Goal: Register for event/course

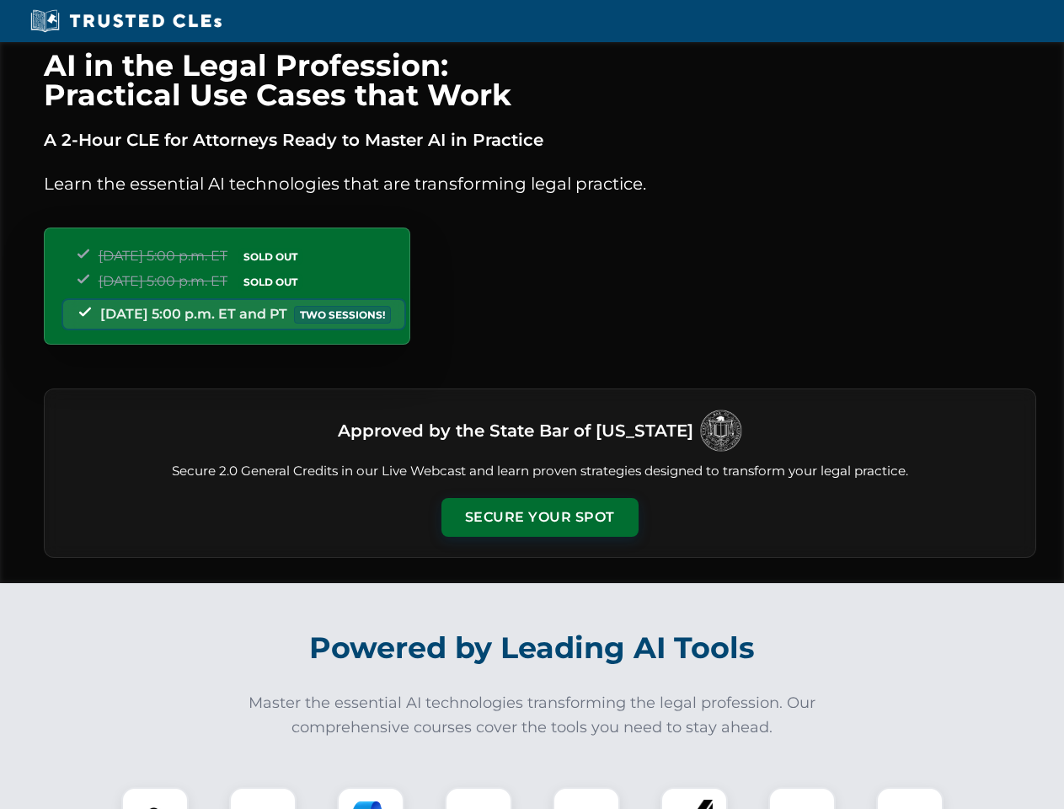
click at [539, 517] on button "Secure Your Spot" at bounding box center [539, 517] width 197 height 39
click at [155, 798] on img at bounding box center [155, 820] width 49 height 49
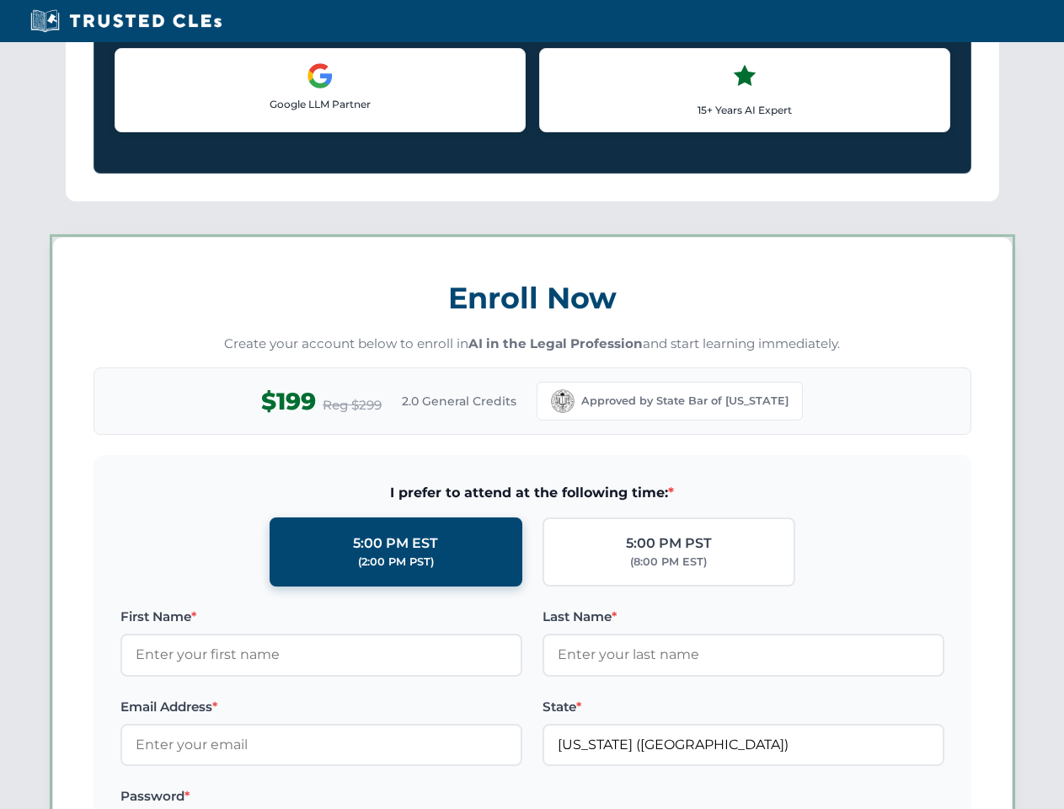
click at [371, 798] on label "Password *" at bounding box center [321, 796] width 402 height 20
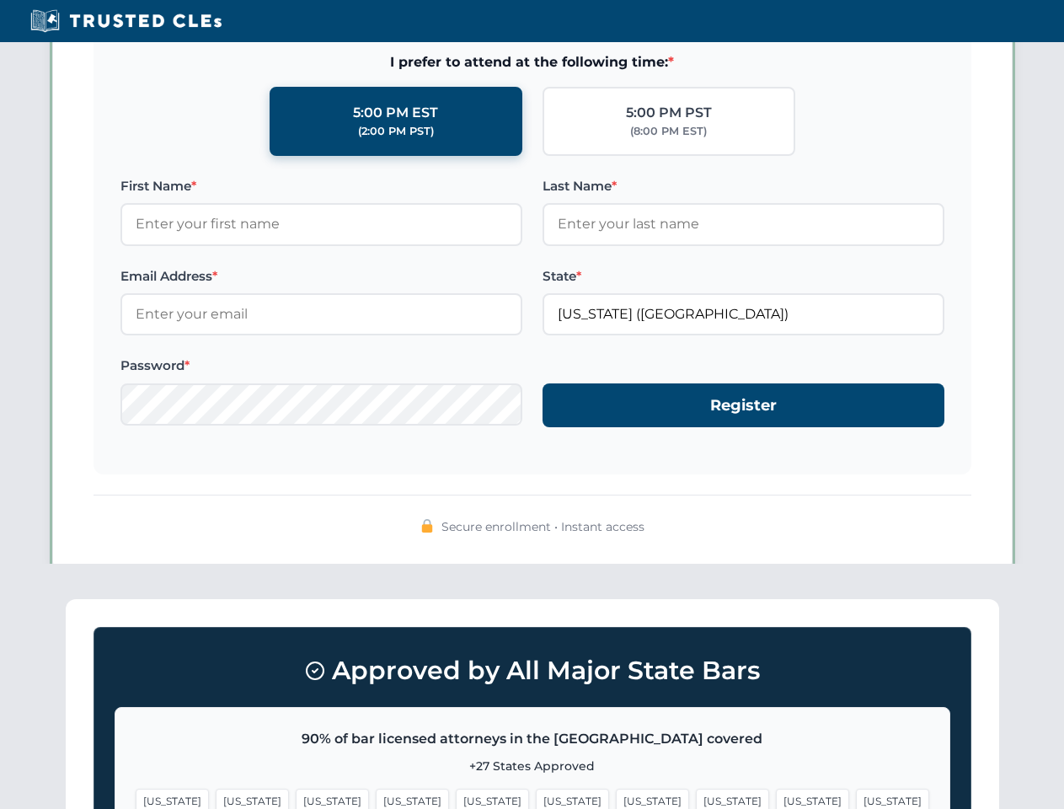
click at [776, 798] on span "[US_STATE]" at bounding box center [812, 800] width 73 height 24
